Goal: Find specific page/section: Find specific page/section

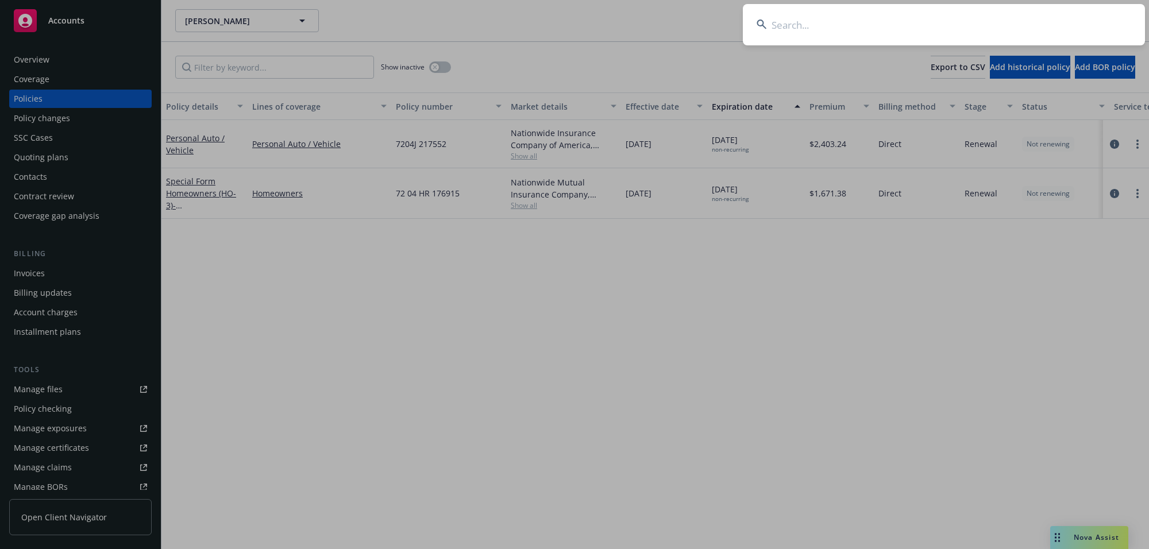
type input "[PERSON_NAME] & [PERSON_NAME]"
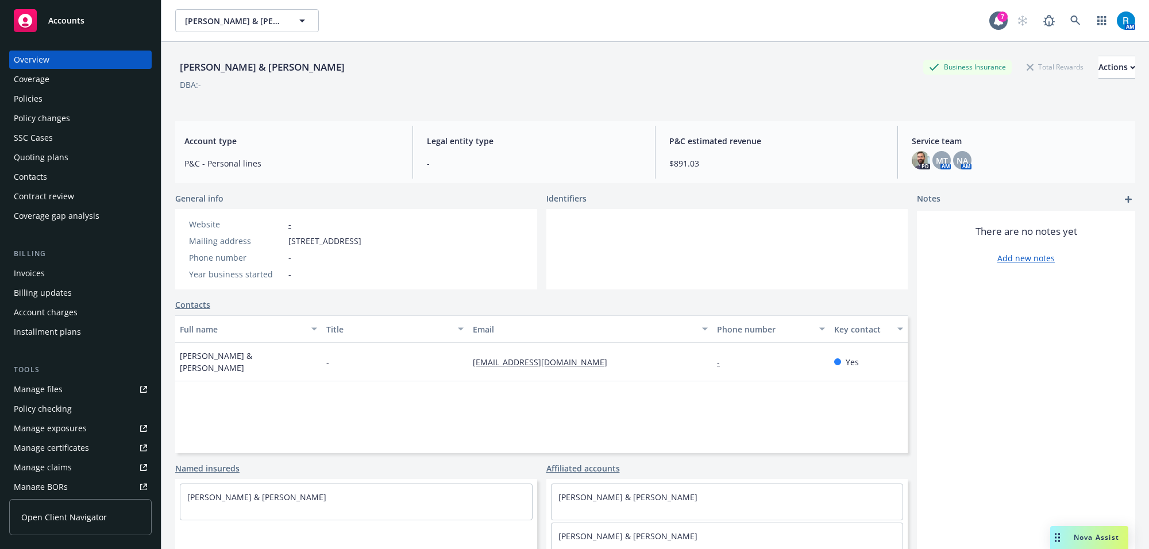
click at [53, 98] on div "Policies" at bounding box center [80, 99] width 133 height 18
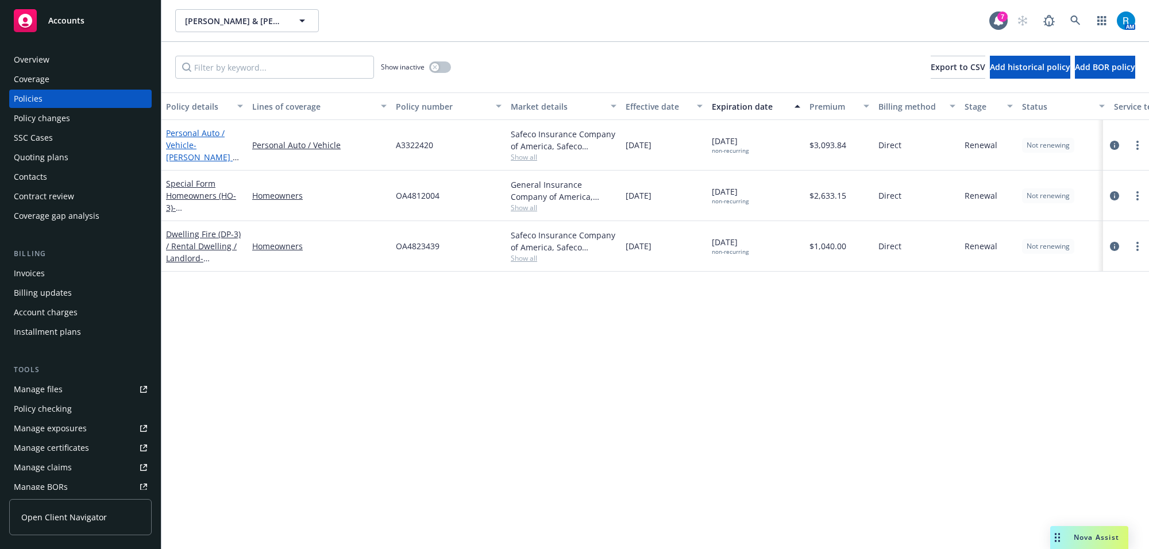
click at [190, 140] on link "Personal Auto / Vehicle - [PERSON_NAME] & [PERSON_NAME]" at bounding box center [202, 150] width 72 height 47
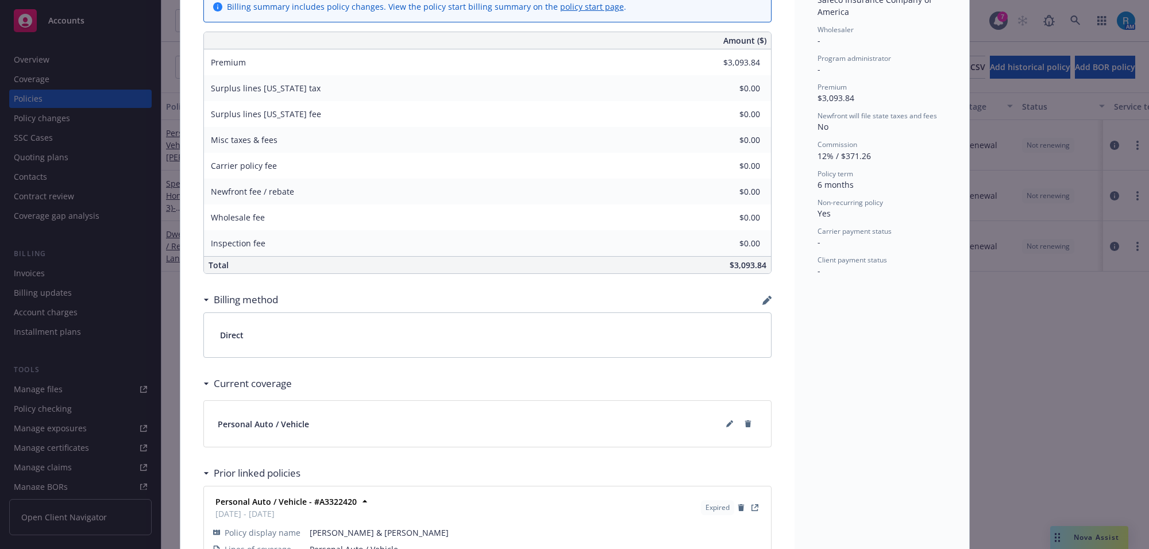
scroll to position [570, 0]
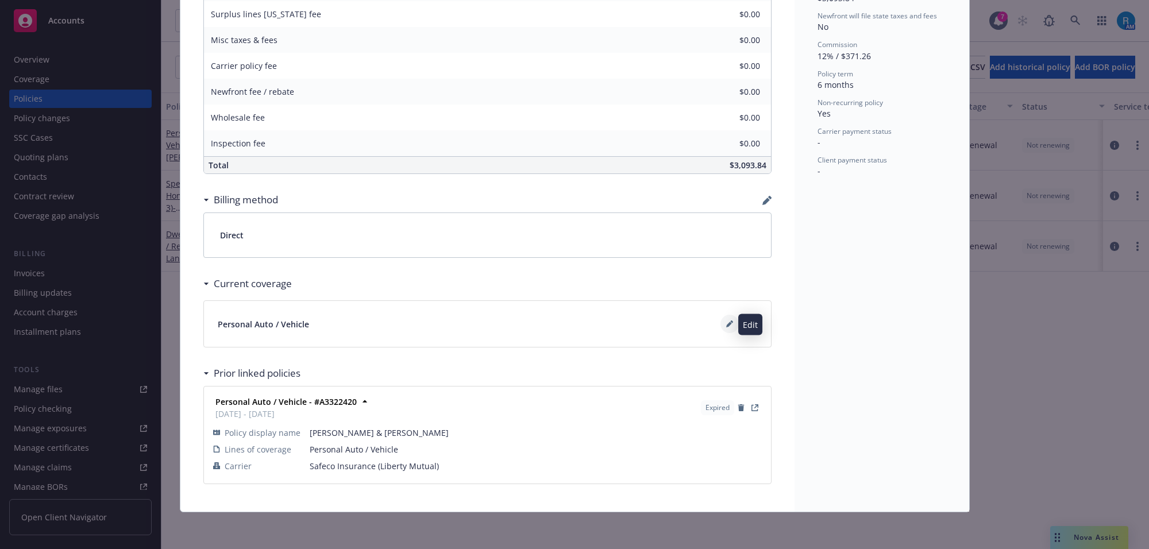
click at [720, 323] on button at bounding box center [729, 324] width 18 height 18
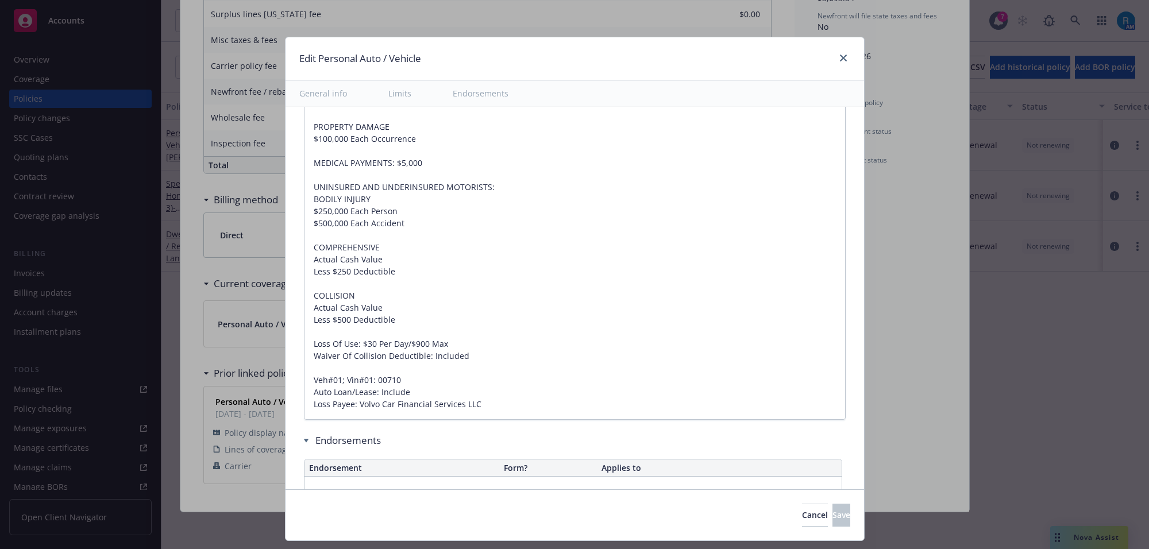
type textarea "x"
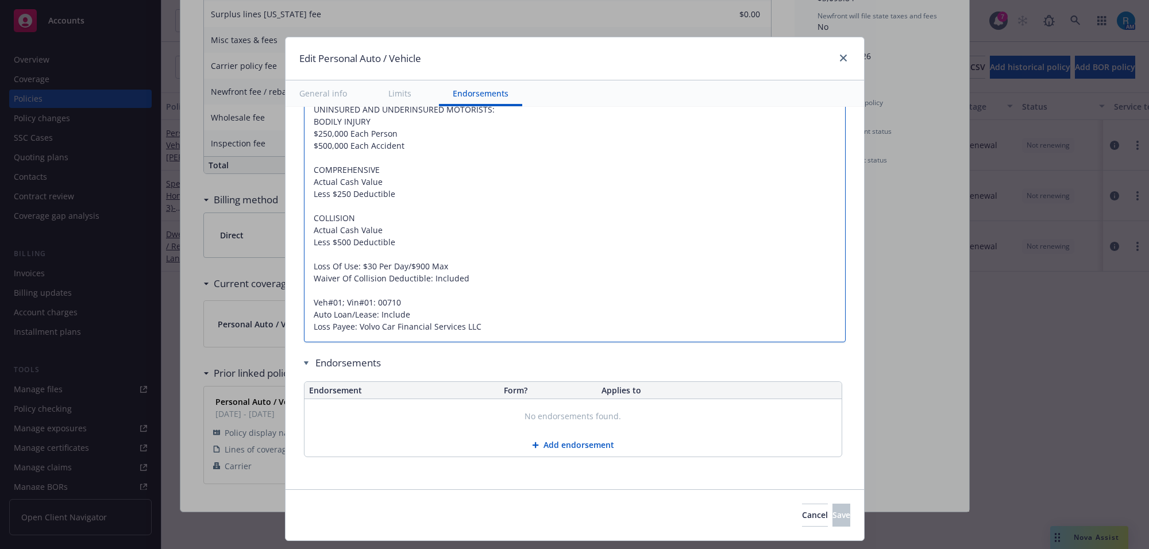
drag, startPoint x: 300, startPoint y: 325, endPoint x: 492, endPoint y: 325, distance: 191.2
click at [482, 325] on textarea "LIABILITY: BODILY INJURY $250,000 Each Person $500,000 Each Occurrence PROPERTY…" at bounding box center [575, 158] width 542 height 370
click at [802, 517] on span "Cancel" at bounding box center [815, 514] width 26 height 11
